Goal: Navigation & Orientation: Find specific page/section

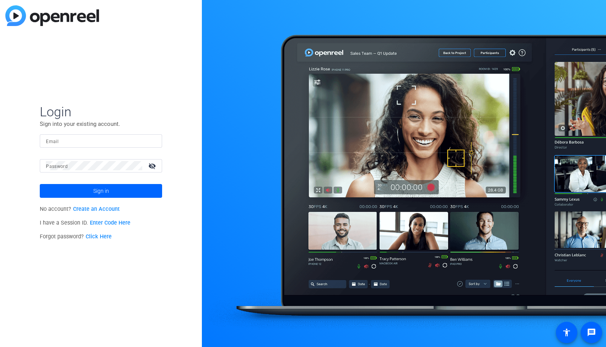
click at [90, 144] on input "Email" at bounding box center [101, 140] width 110 height 9
type input "[EMAIL_ADDRESS][DOMAIN_NAME]"
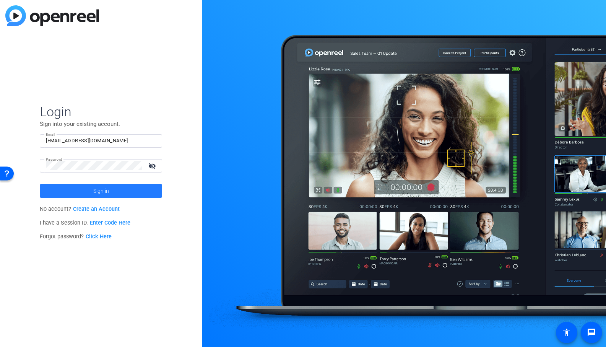
click at [113, 187] on span at bounding box center [101, 191] width 122 height 18
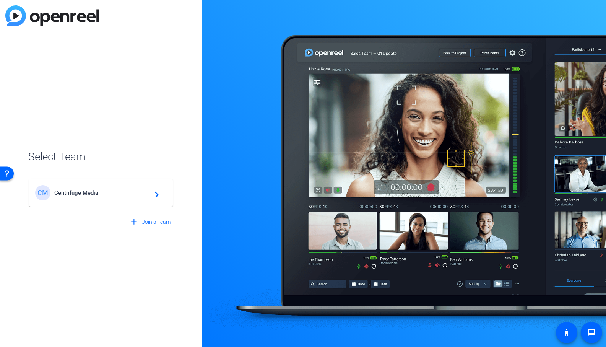
click at [101, 195] on span "Centrifuge Media" at bounding box center [102, 192] width 96 height 7
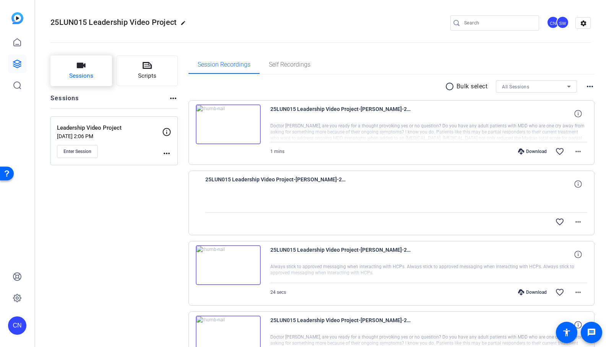
click at [77, 63] on icon "button" at bounding box center [81, 65] width 9 height 5
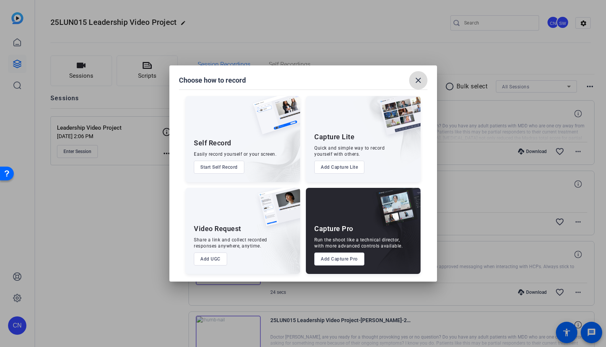
click at [417, 79] on mat-icon "close" at bounding box center [418, 80] width 9 height 9
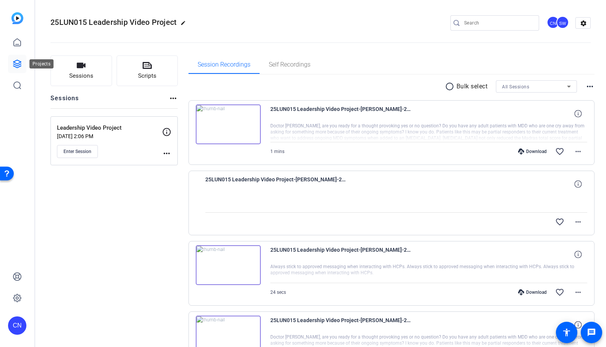
click at [18, 63] on icon at bounding box center [17, 63] width 9 height 9
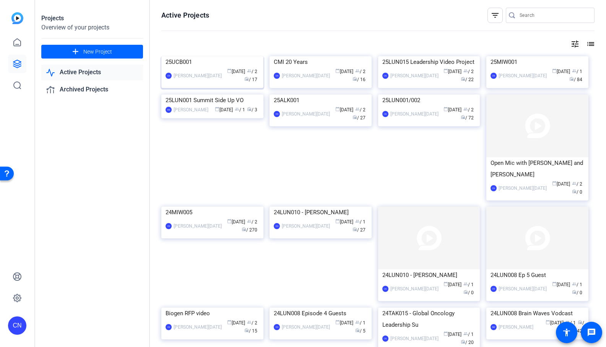
click at [204, 68] on div "25UCB001" at bounding box center [212, 61] width 94 height 11
